Goal: Information Seeking & Learning: Learn about a topic

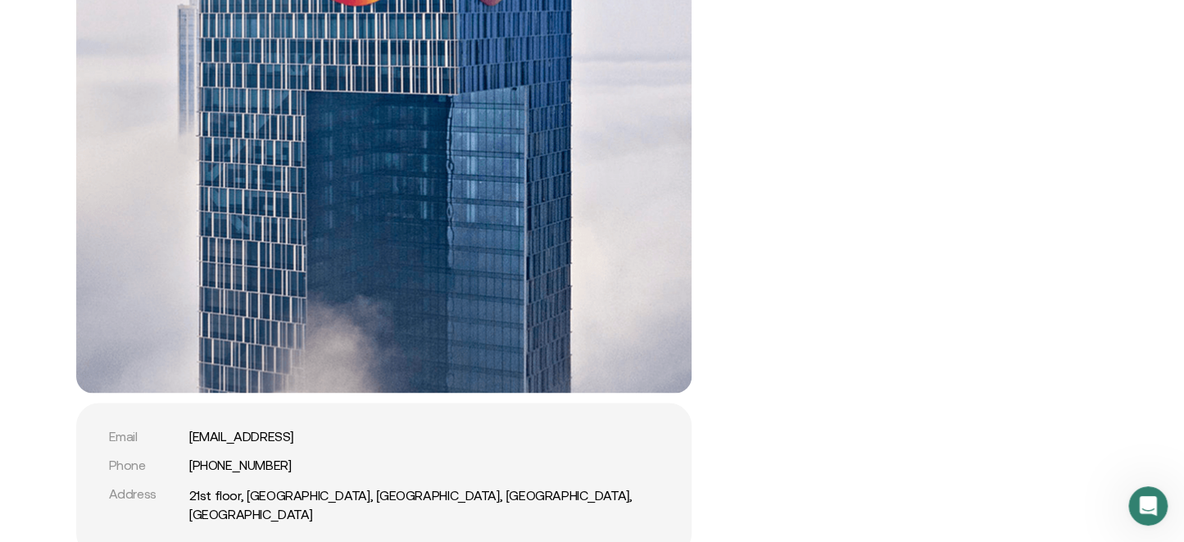
scroll to position [3359, 0]
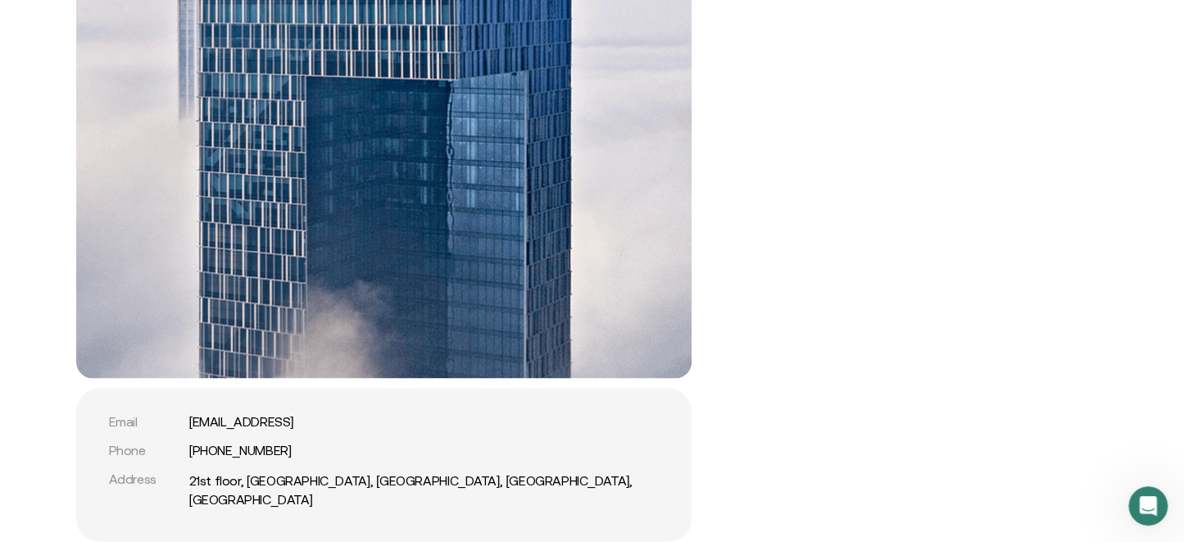
drag, startPoint x: 69, startPoint y: 297, endPoint x: 95, endPoint y: 294, distance: 26.3
click at [69, 297] on div "Email support@comfi.ai Phone +971 54 247 0392 Address 21st floor, Mashreq Bank …" at bounding box center [592, 191] width 1065 height 700
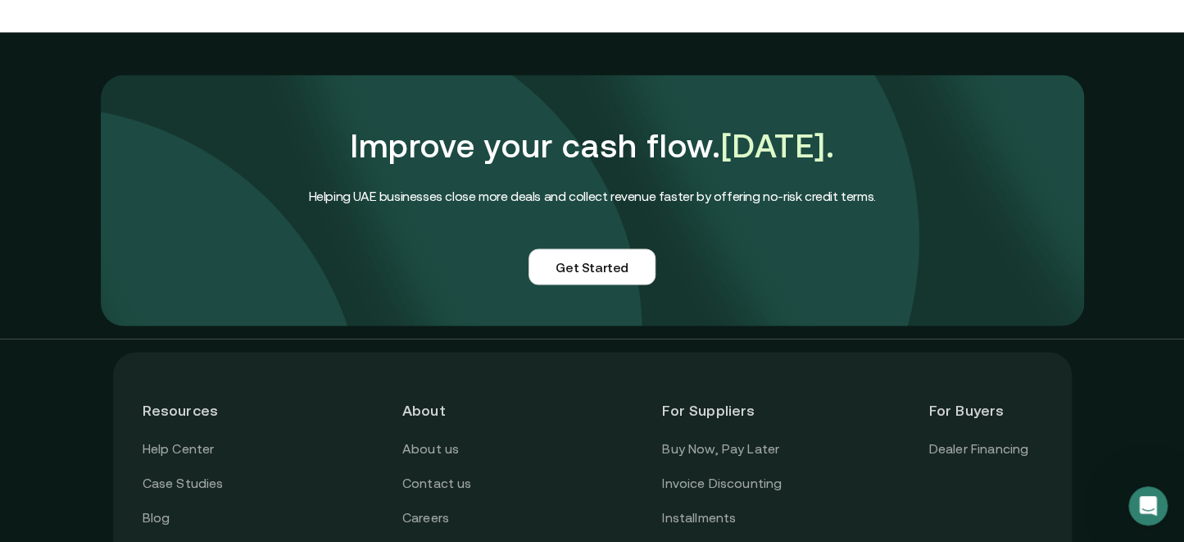
scroll to position [4015, 0]
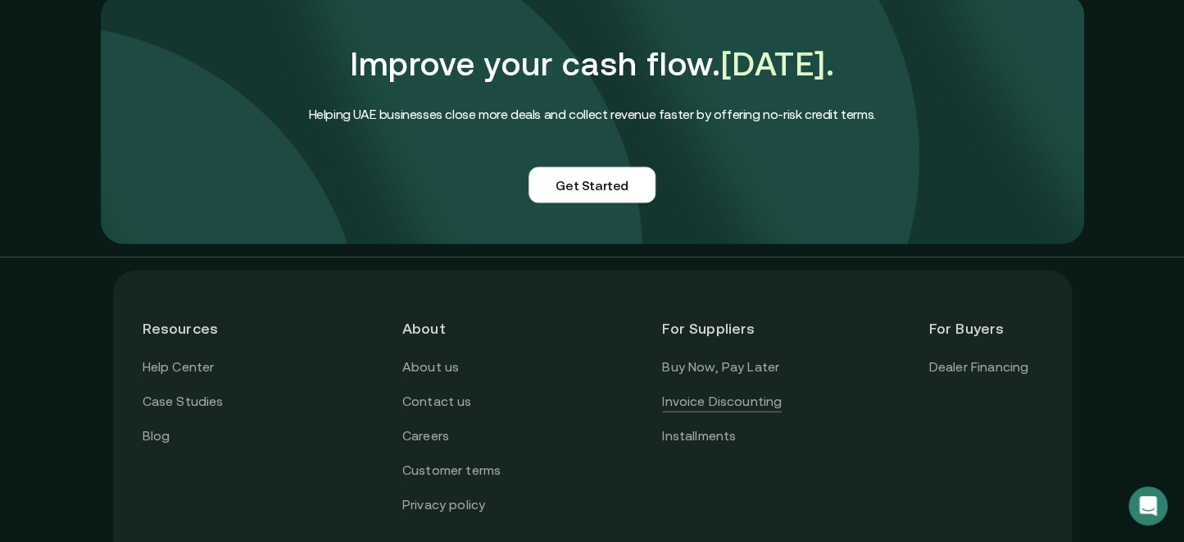
click at [717, 391] on link "Invoice Discounting" at bounding box center [722, 401] width 120 height 21
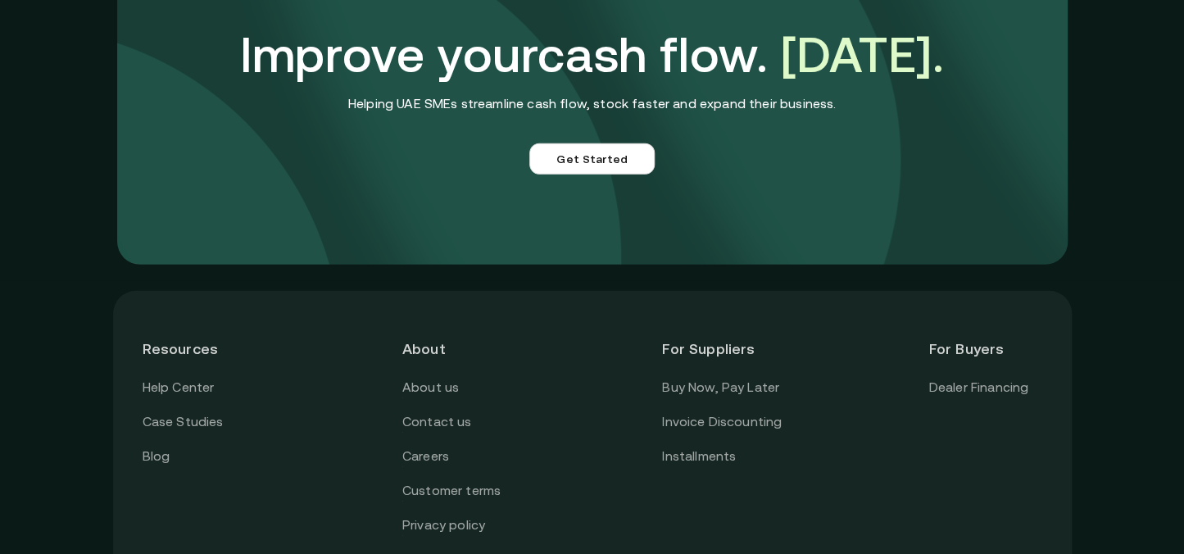
scroll to position [4670, 0]
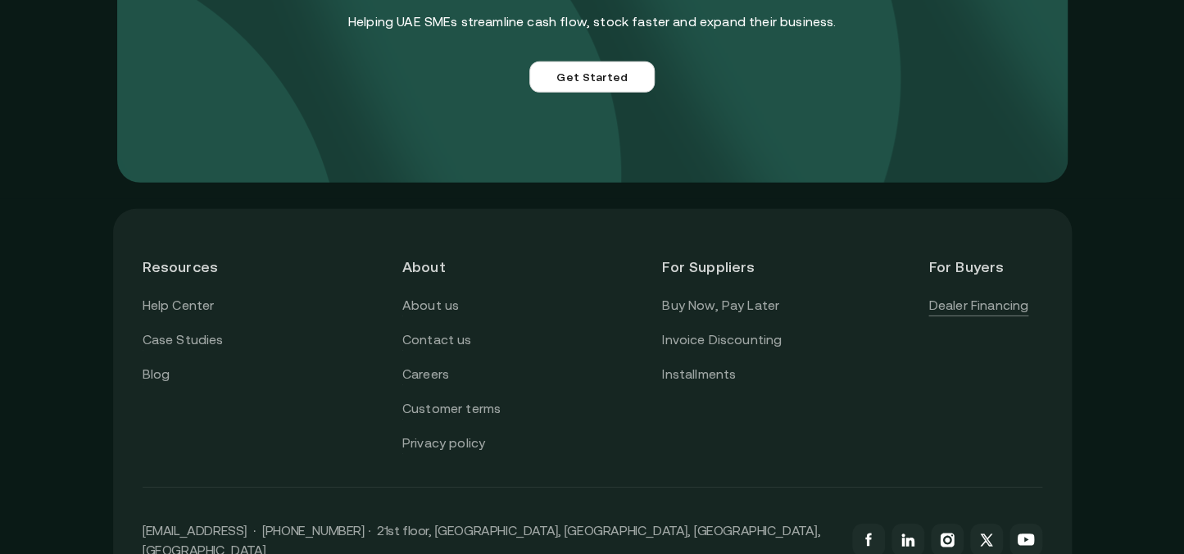
click at [954, 304] on link "Dealer Financing" at bounding box center [978, 305] width 100 height 21
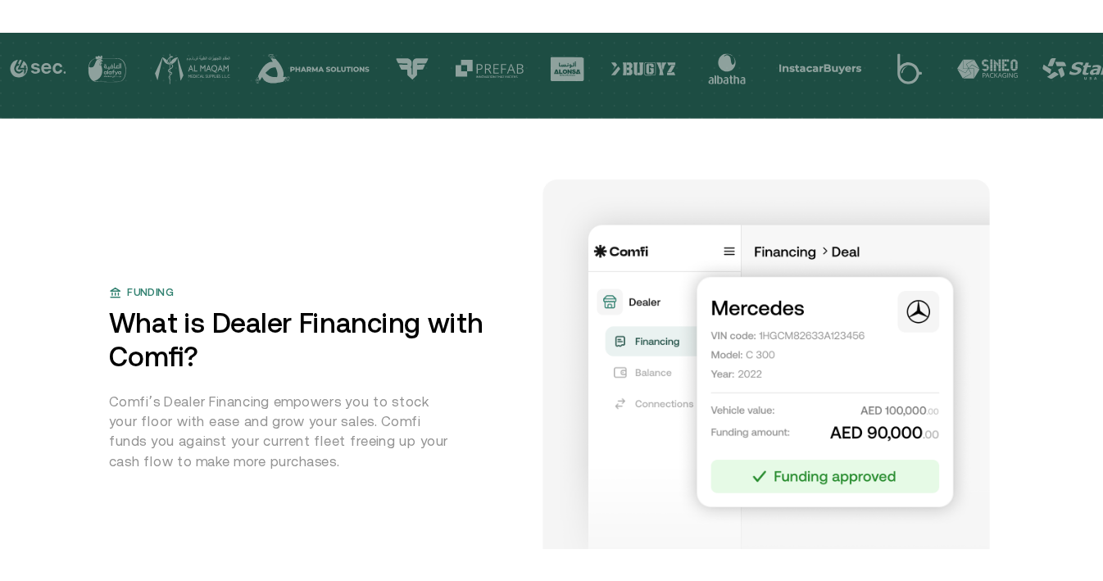
scroll to position [574, 0]
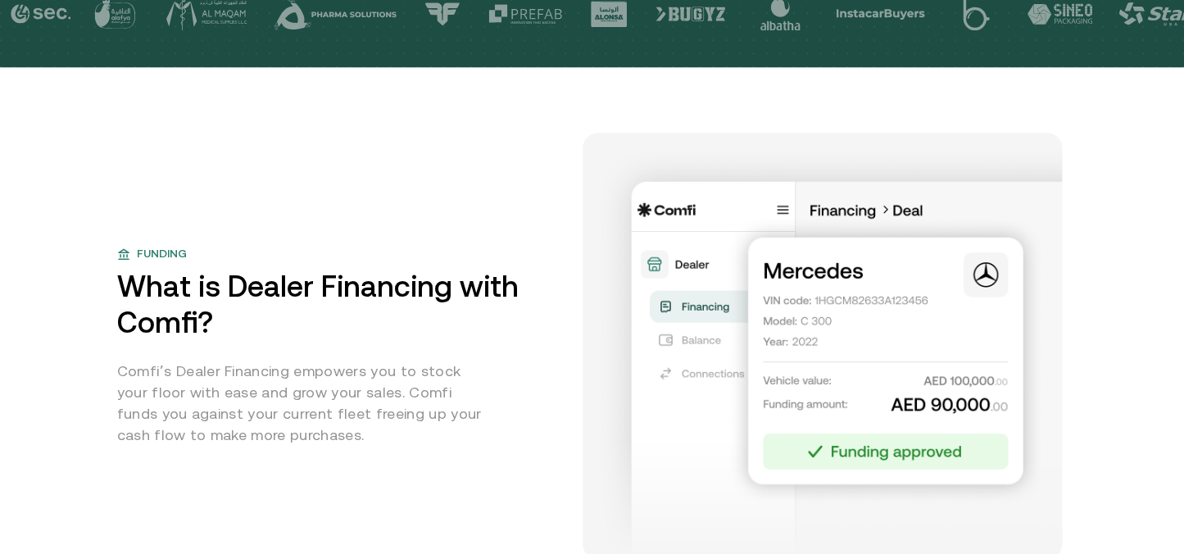
click at [234, 156] on div "Funding What is Dealer Financing with Comfi? Comfi’s Dealer Financing empowers …" at bounding box center [592, 346] width 950 height 426
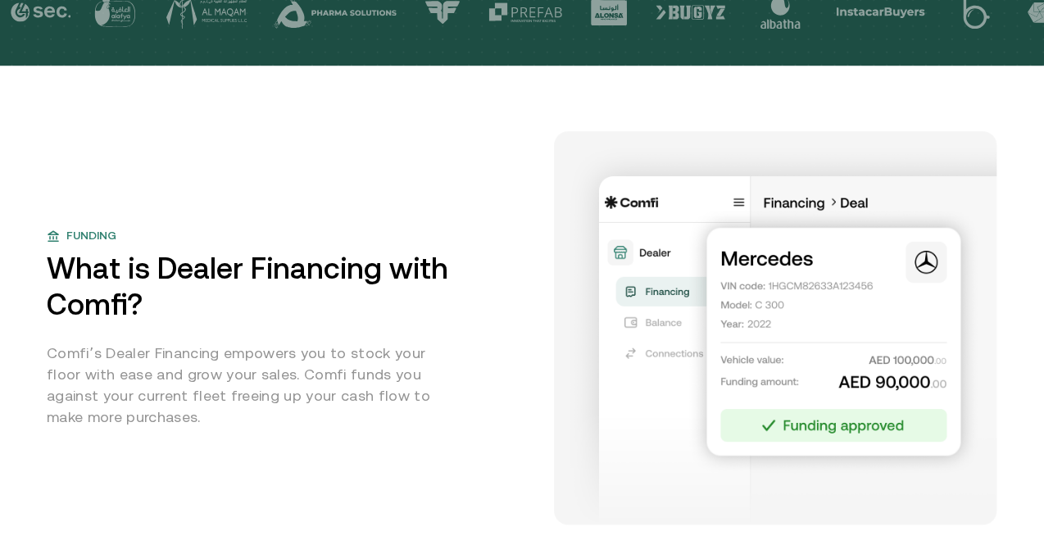
click at [360, 244] on div "Funding" at bounding box center [290, 235] width 487 height 17
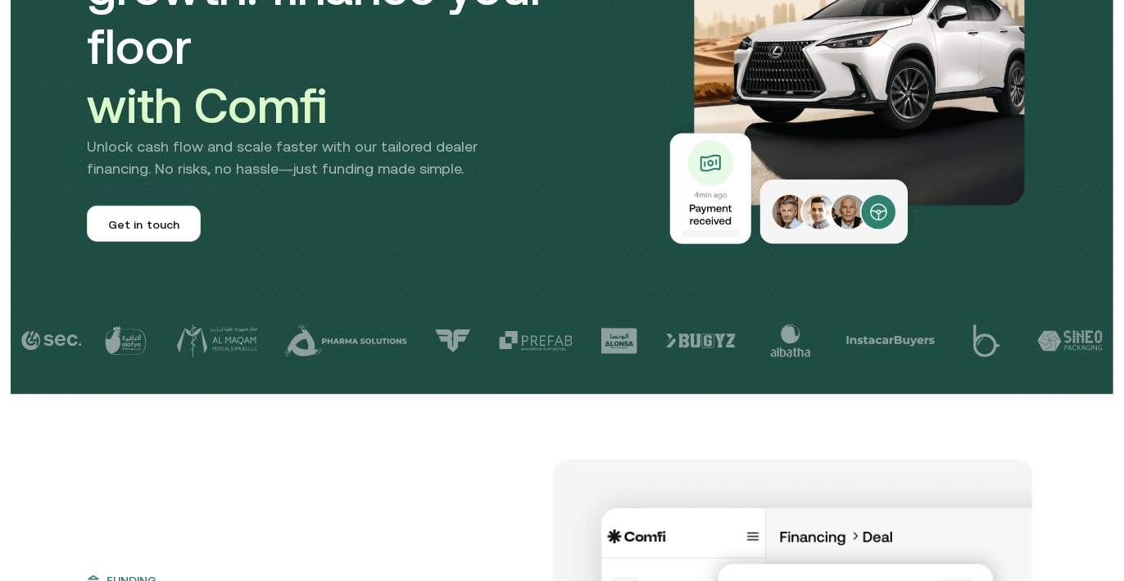
scroll to position [0, 0]
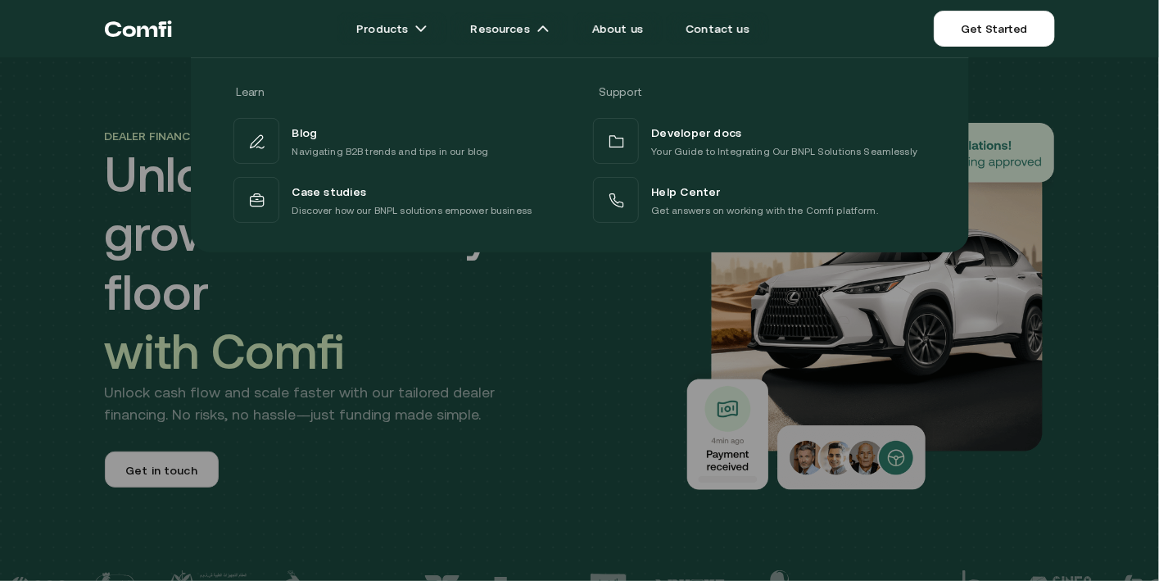
click at [649, 348] on div at bounding box center [579, 347] width 1159 height 581
